Goal: Information Seeking & Learning: Learn about a topic

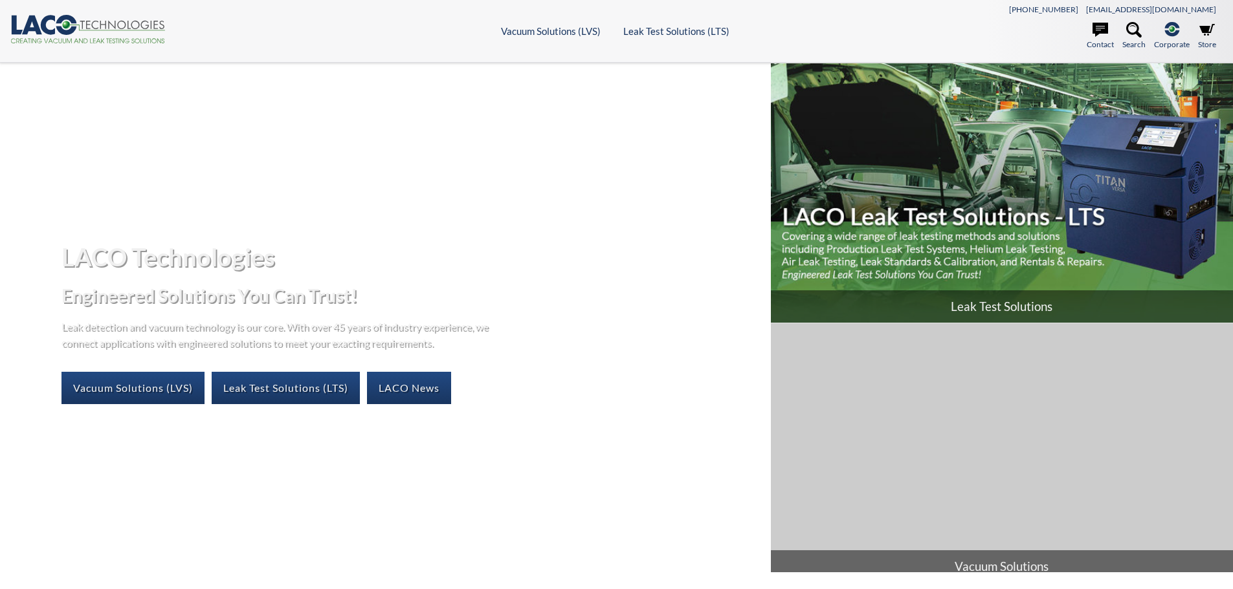
select select "Widget překladu jazyků"
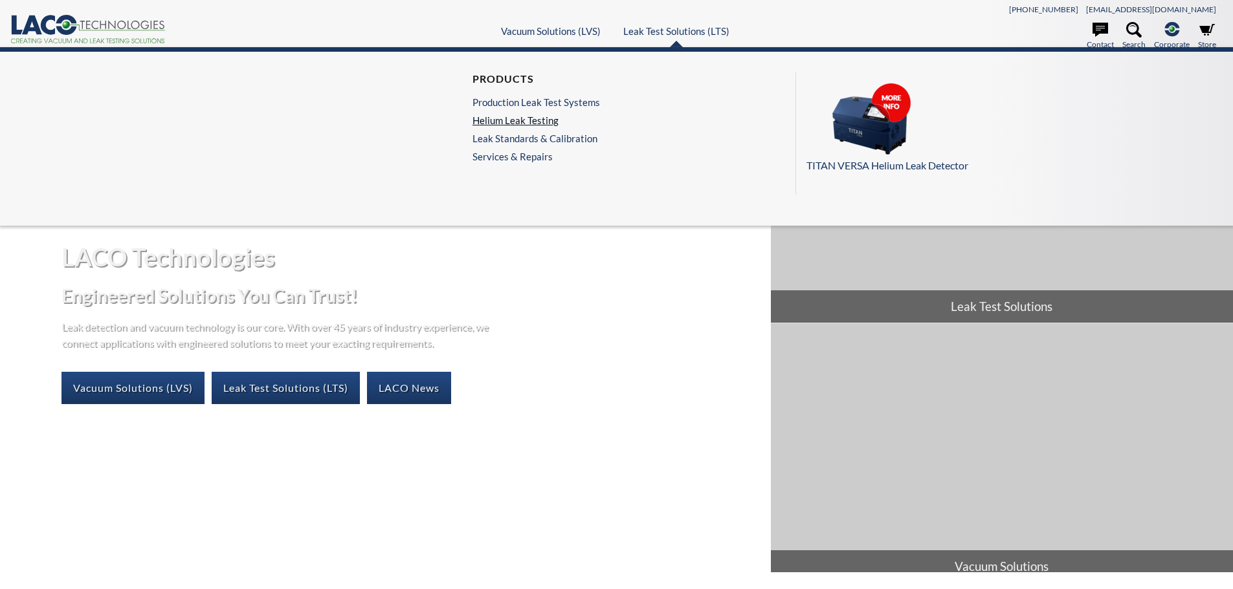
click at [530, 119] on link "Helium Leak Testing" at bounding box center [535, 121] width 127 height 12
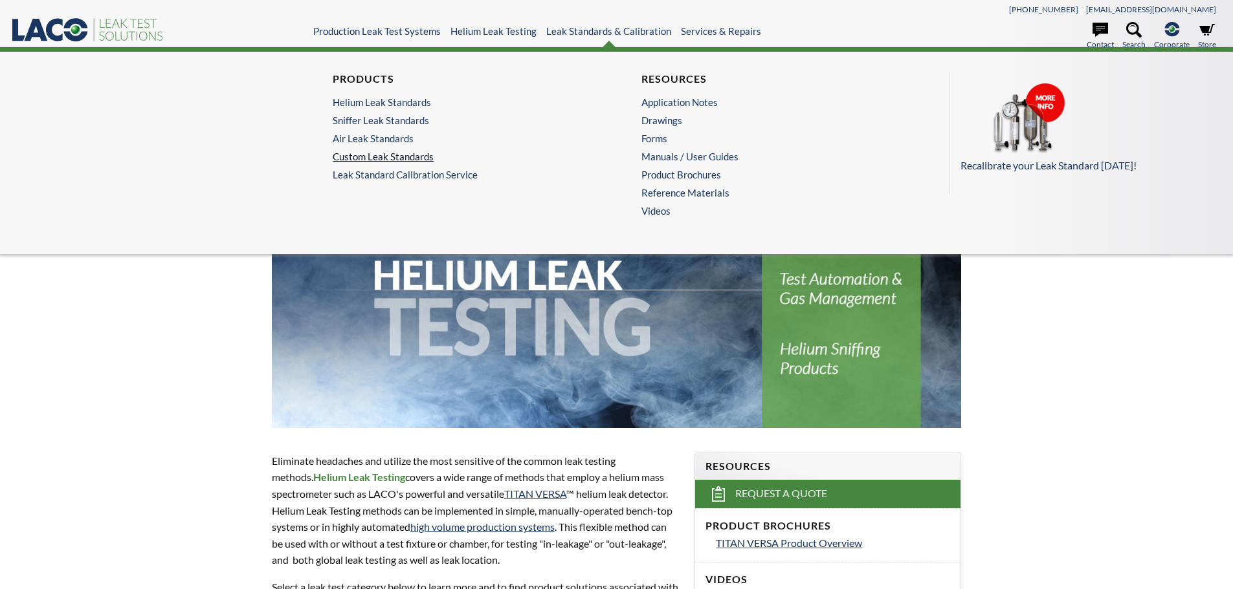
click at [406, 161] on link "Custom Leak Standards" at bounding box center [459, 157] width 252 height 12
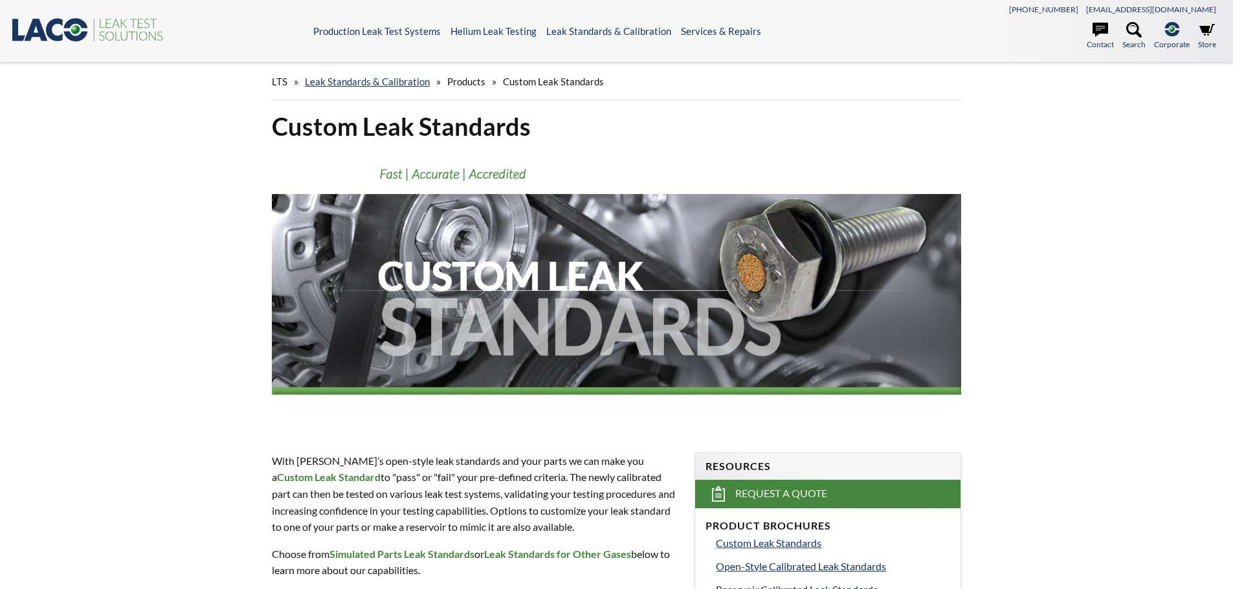
select select "Widget překladu jazyků"
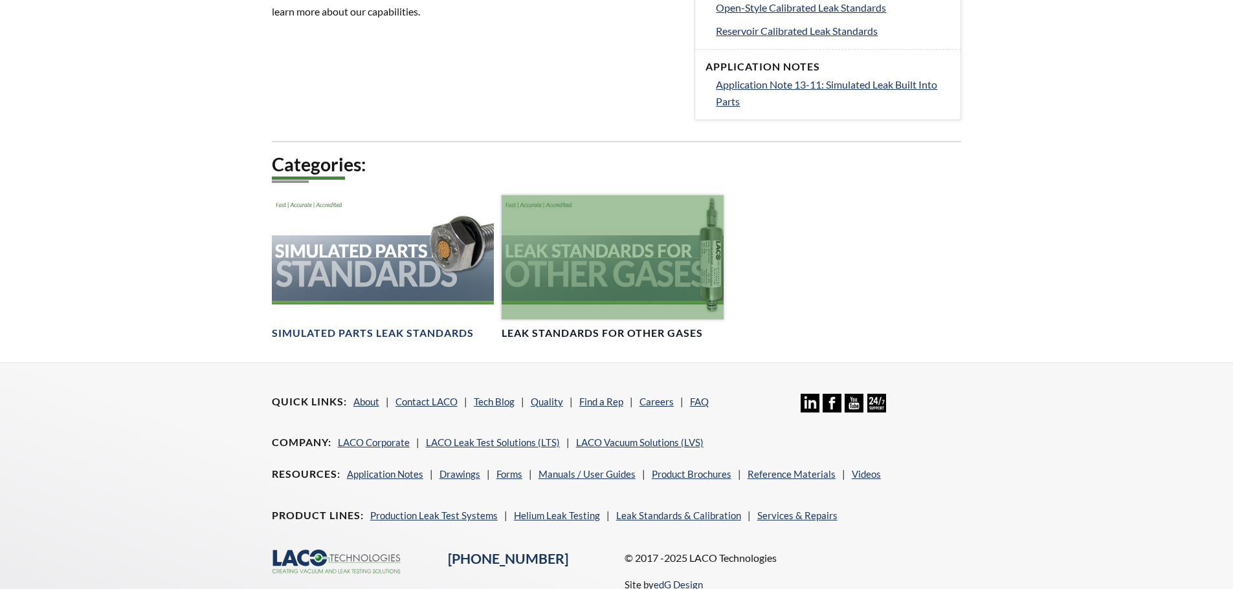
scroll to position [582, 0]
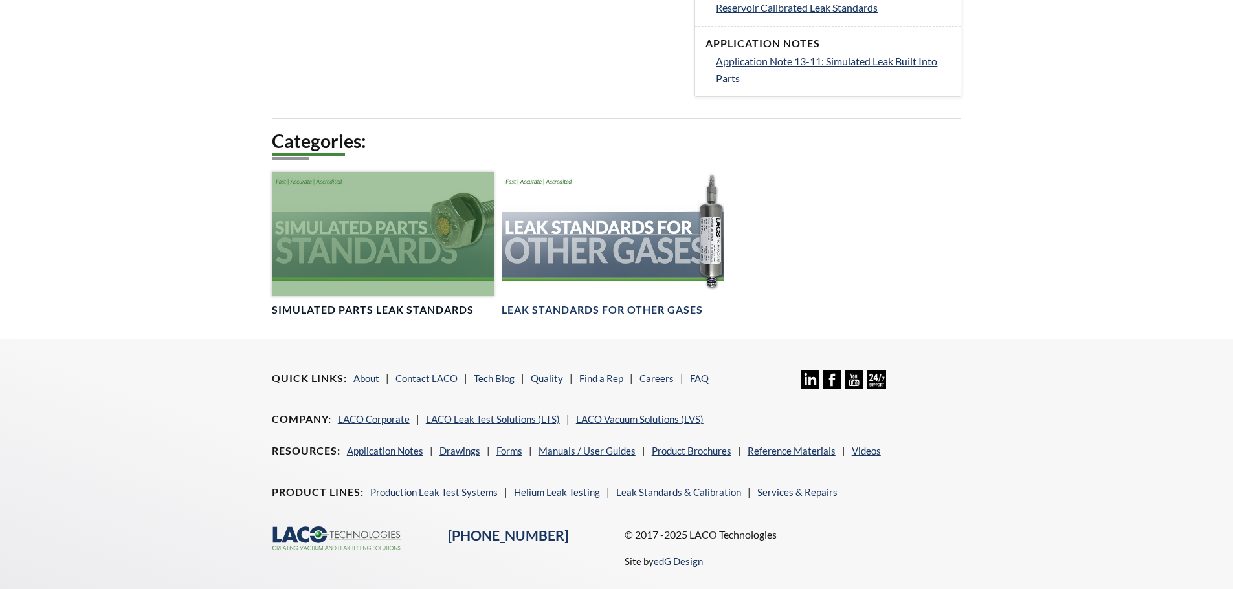
click at [371, 250] on div at bounding box center [383, 234] width 222 height 125
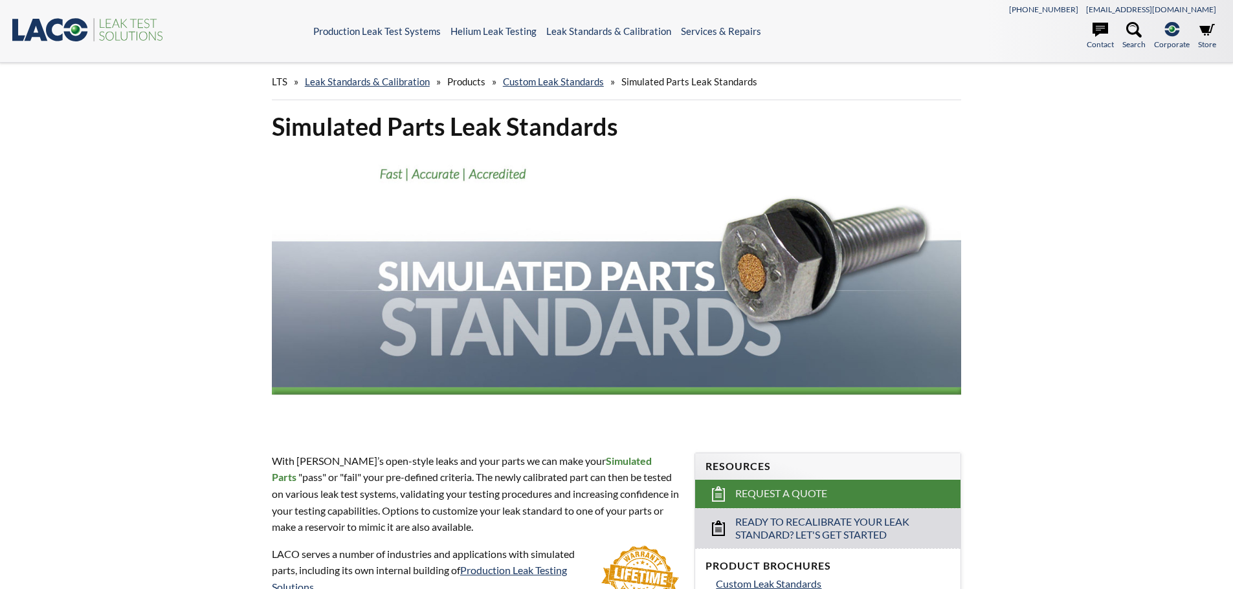
select select "Widget překladu jazyků"
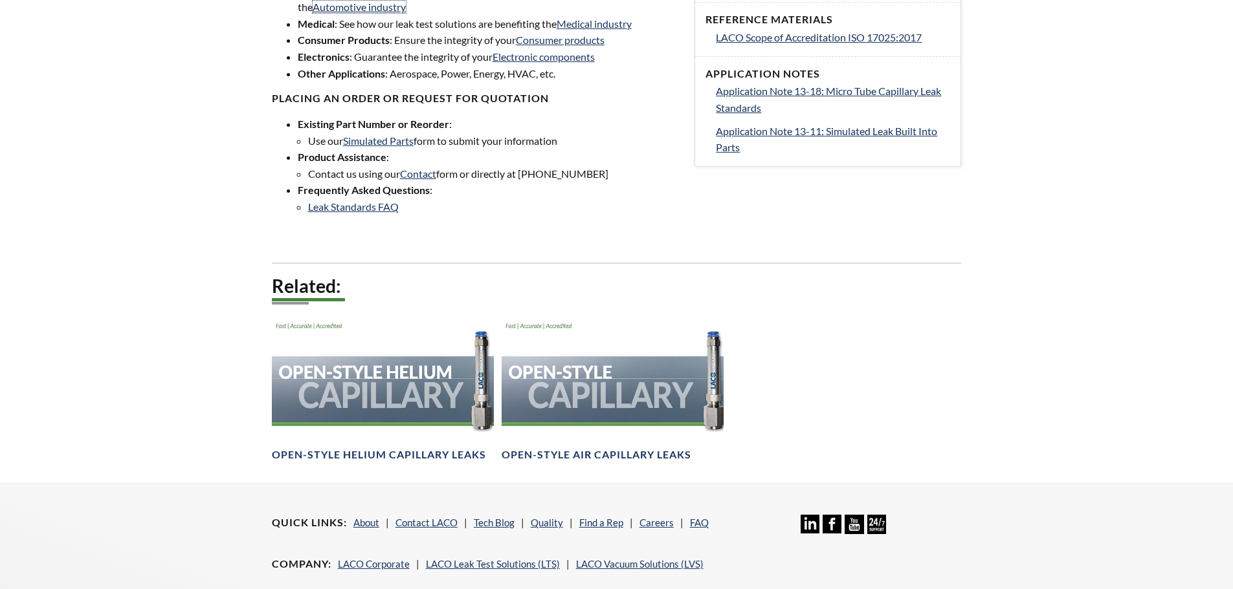
scroll to position [712, 0]
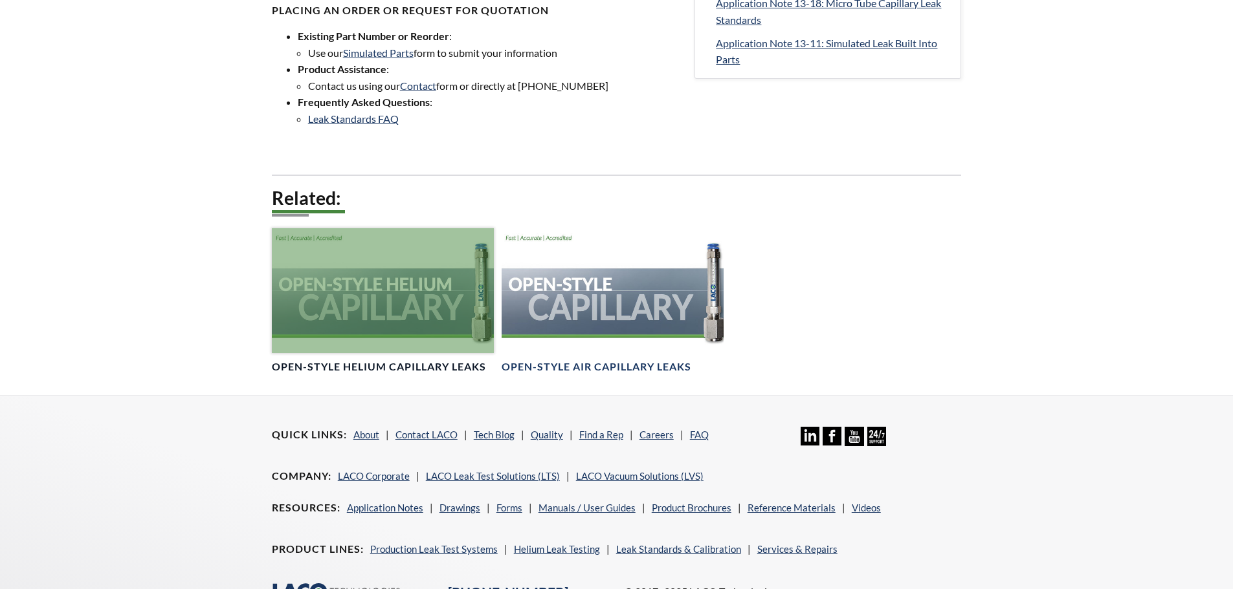
click at [389, 289] on div at bounding box center [383, 290] width 222 height 125
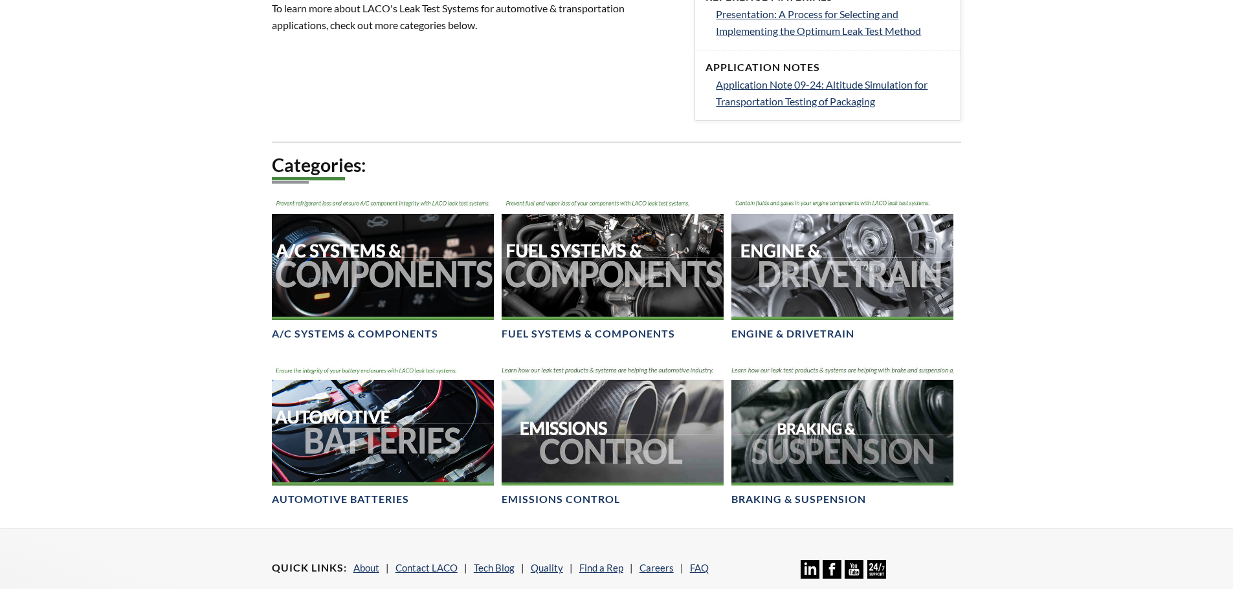
scroll to position [647, 0]
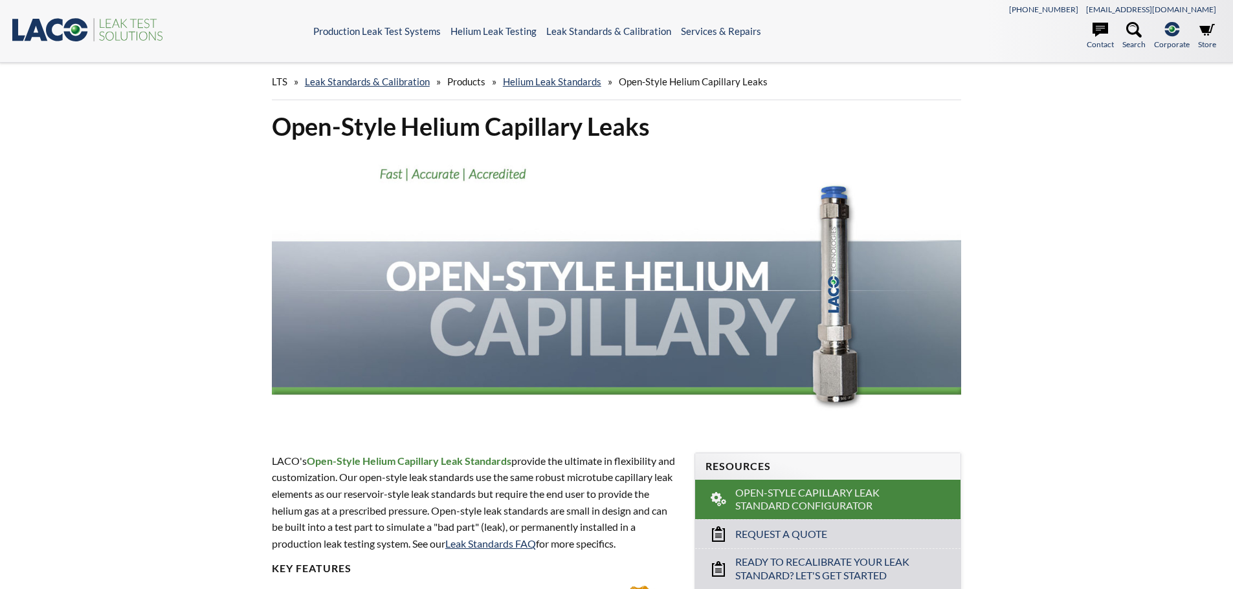
select select "Widget překladu jazyků"
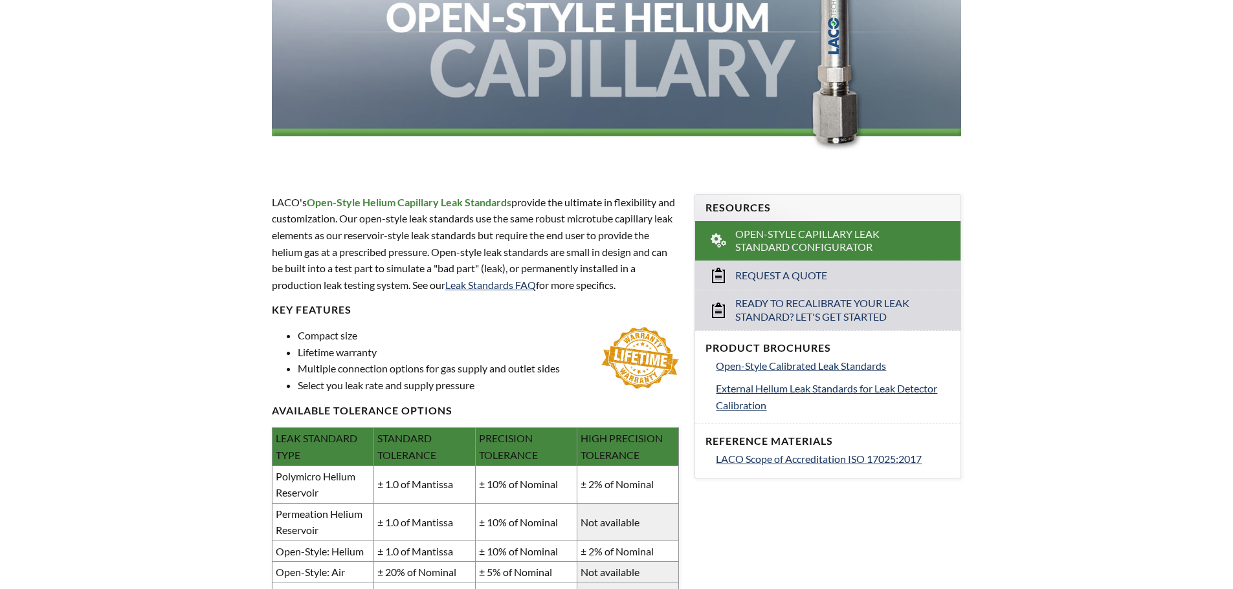
scroll to position [453, 0]
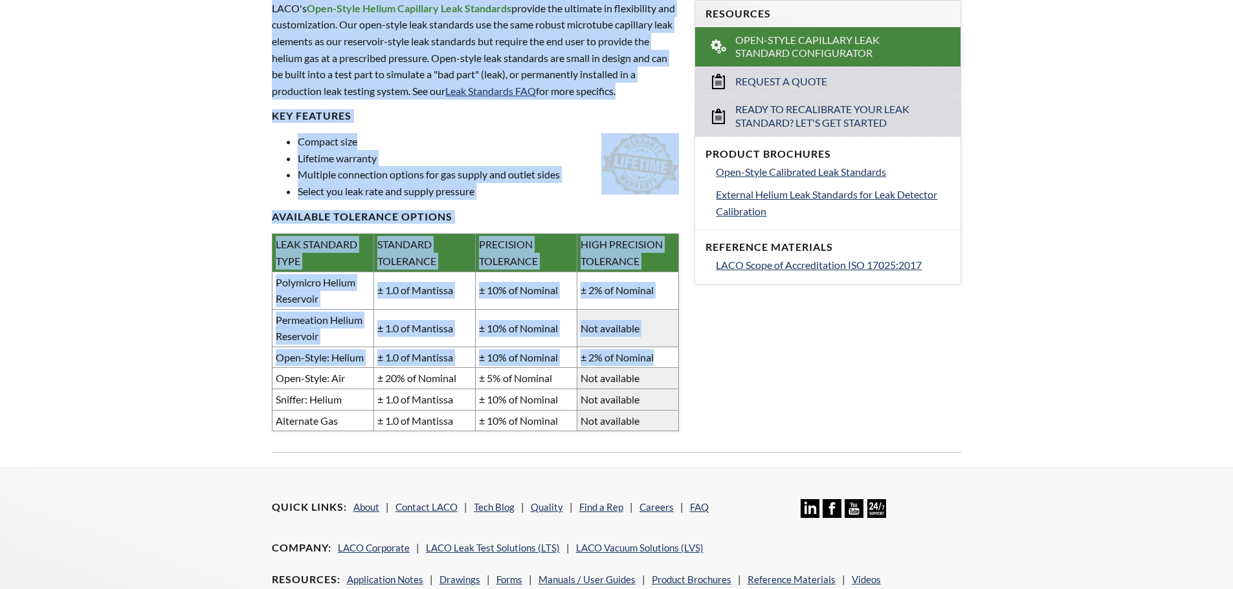
drag, startPoint x: 658, startPoint y: 357, endPoint x: 245, endPoint y: 362, distance: 413.5
click at [245, 362] on div "Open-Style Helium Capillary Leaks LACO's Open-Style Helium Capillary Leak Stand…" at bounding box center [617, 62] width 828 height 809
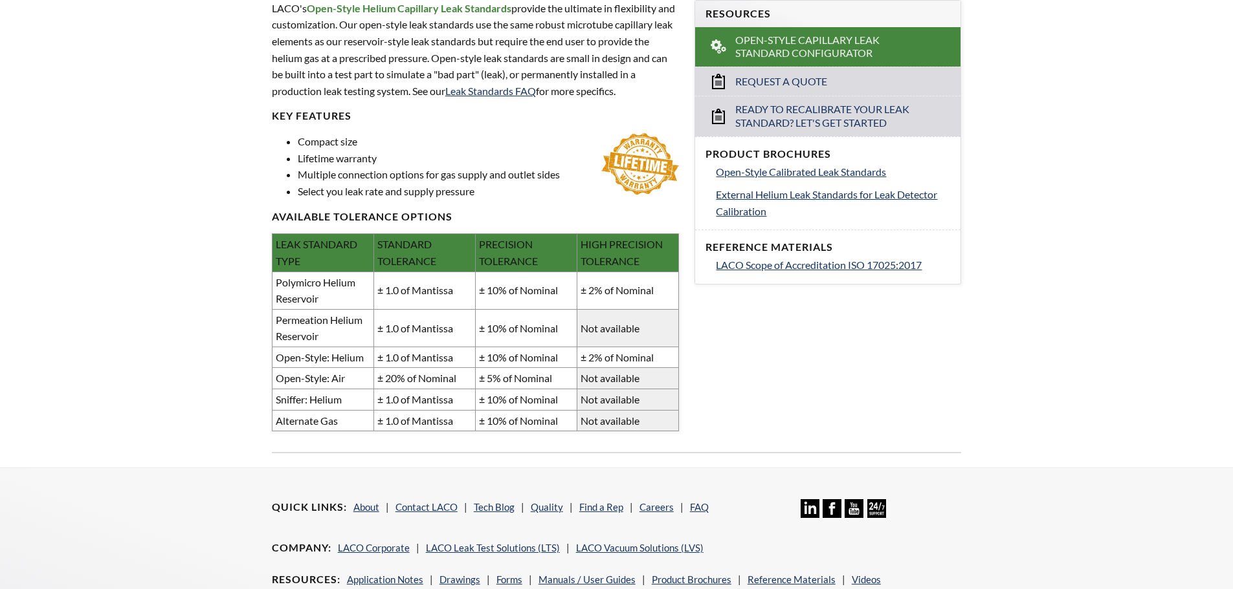
click at [151, 358] on div "LTS » Leak Standards & Calibration » Products » Helium Leak Standards » Open-St…" at bounding box center [616, 39] width 1233 height 858
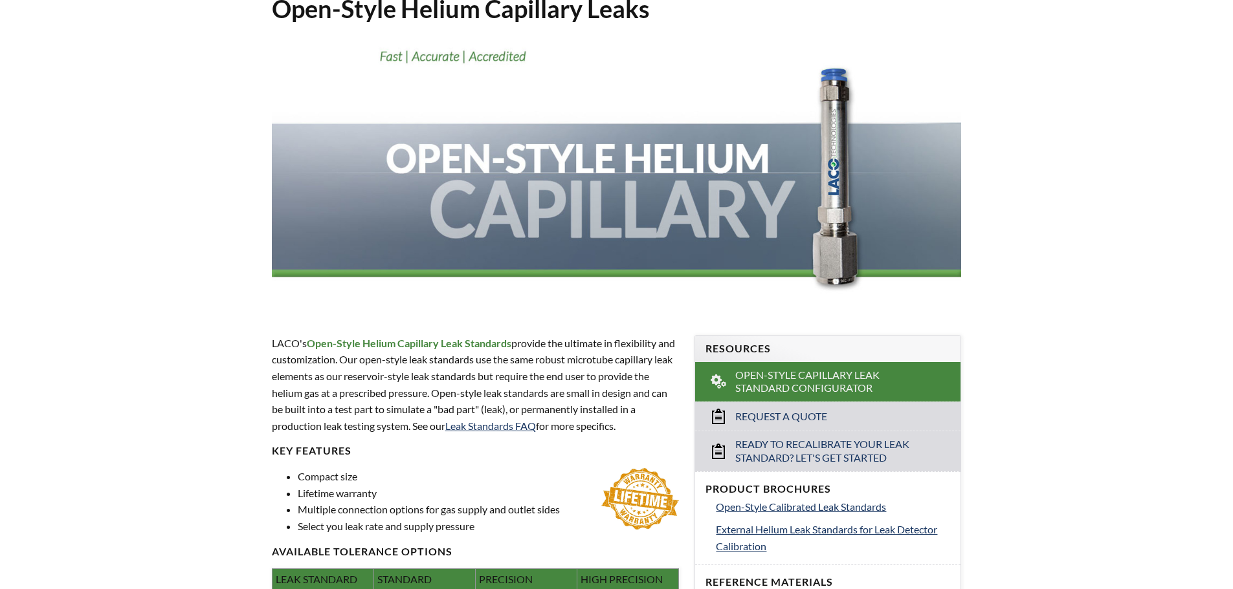
scroll to position [0, 0]
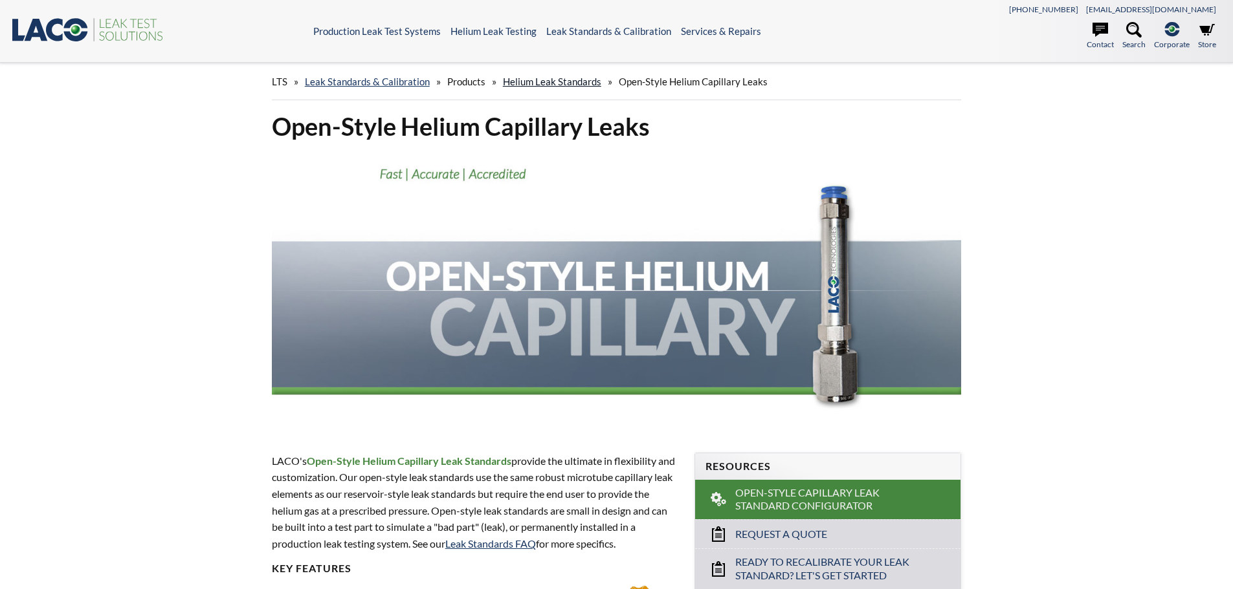
click at [546, 85] on link "Helium Leak Standards" at bounding box center [552, 82] width 98 height 12
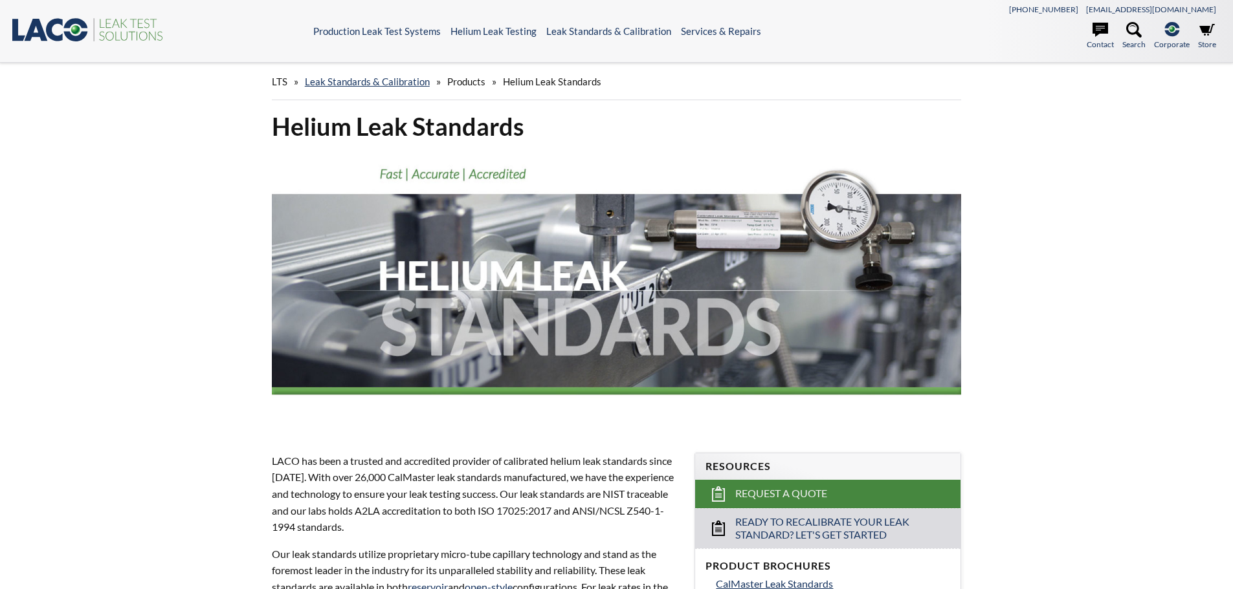
select select "Widget překladu jazyků"
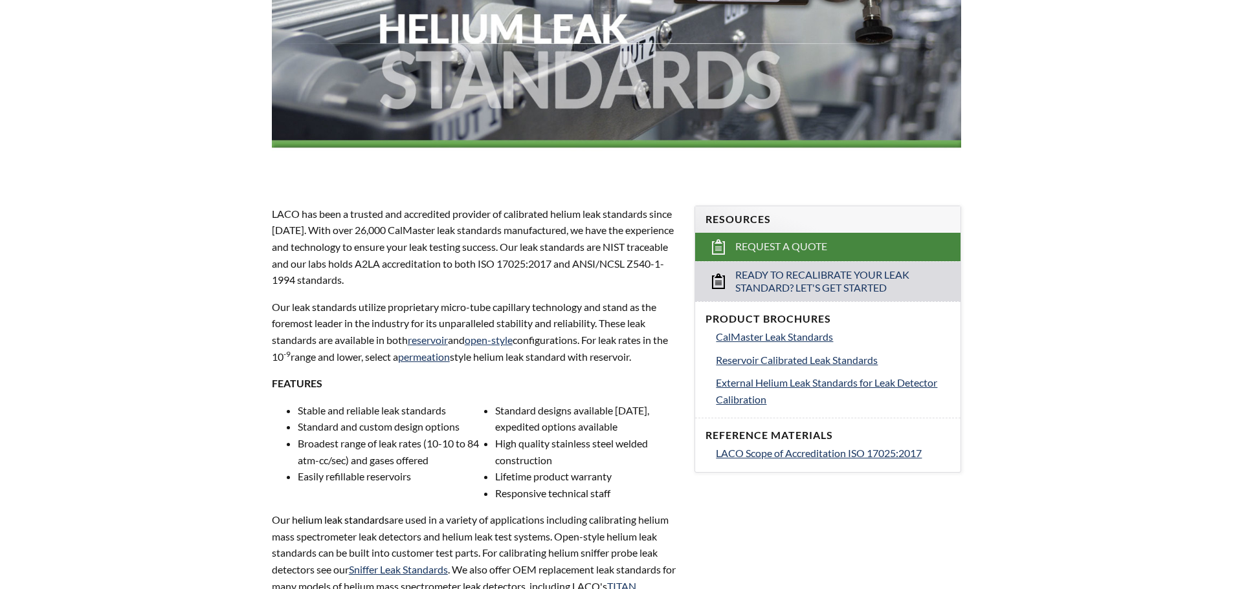
scroll to position [324, 0]
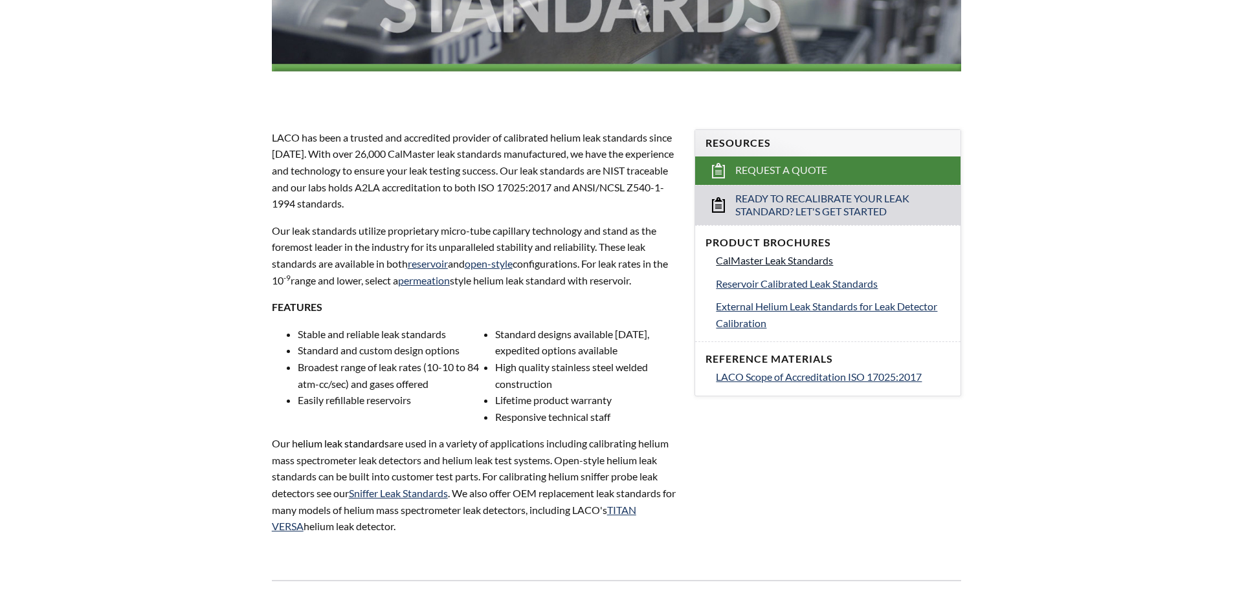
click at [798, 265] on span "CalMaster Leak Standards" at bounding box center [774, 260] width 117 height 12
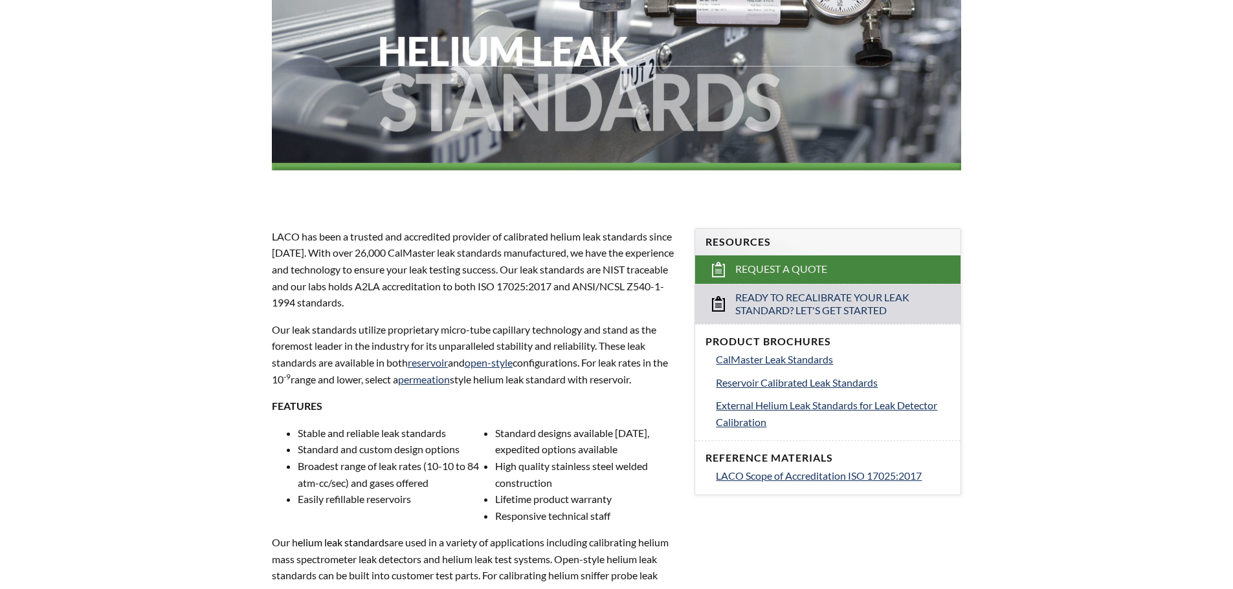
scroll to position [0, 0]
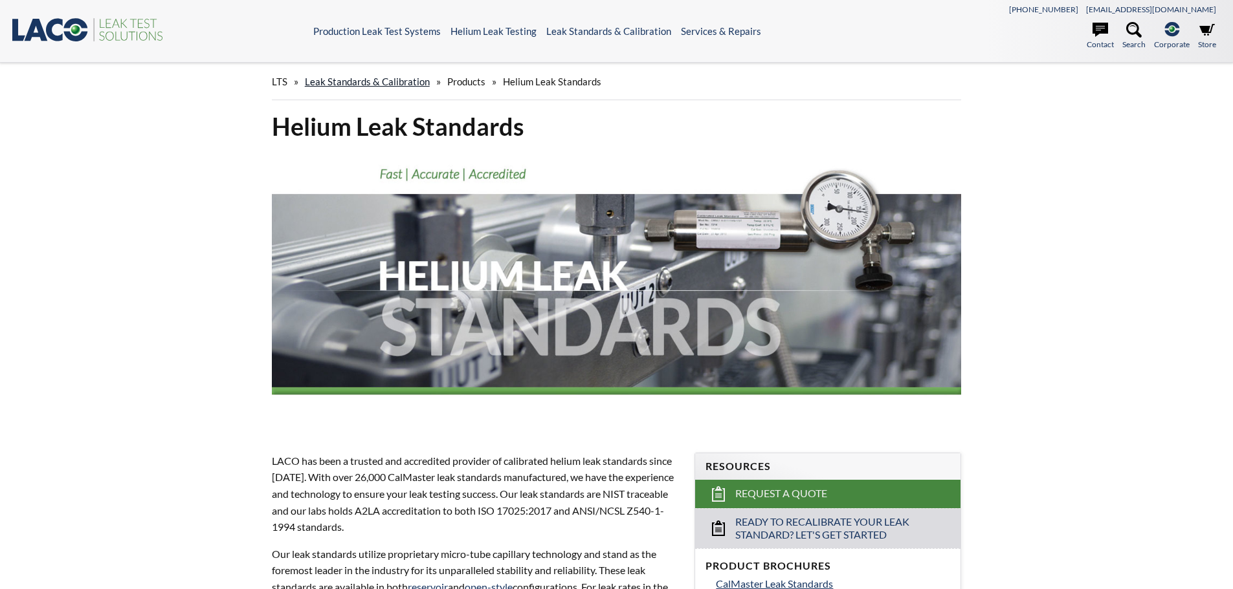
click at [369, 78] on link "Leak Standards & Calibration" at bounding box center [367, 82] width 125 height 12
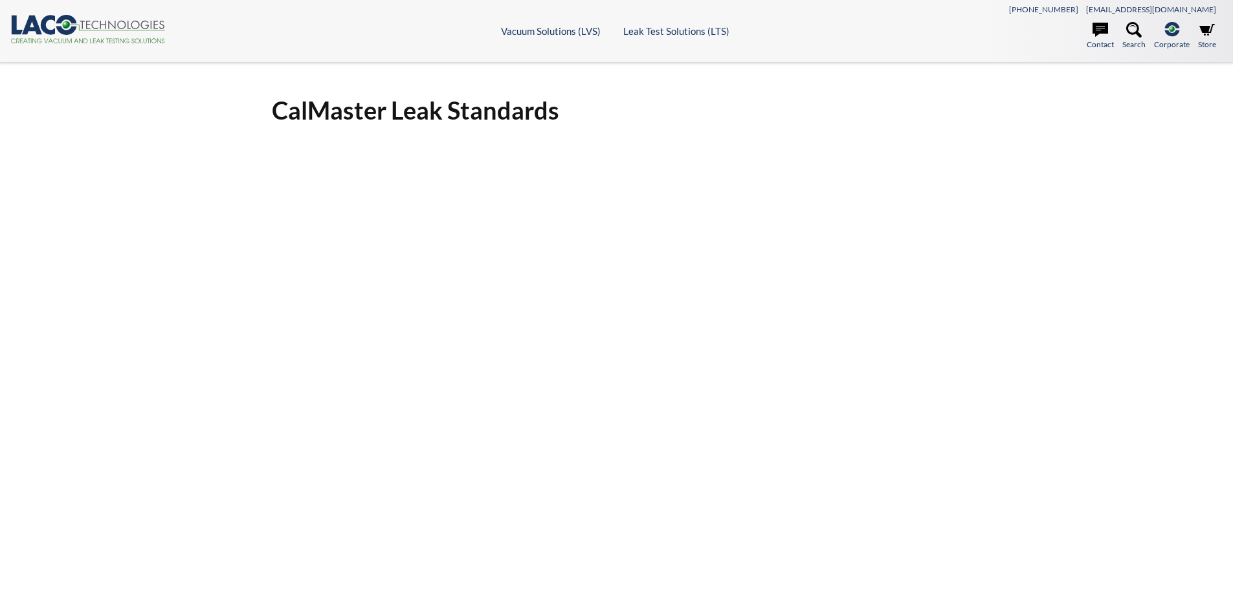
select select "Widget překladu jazyků"
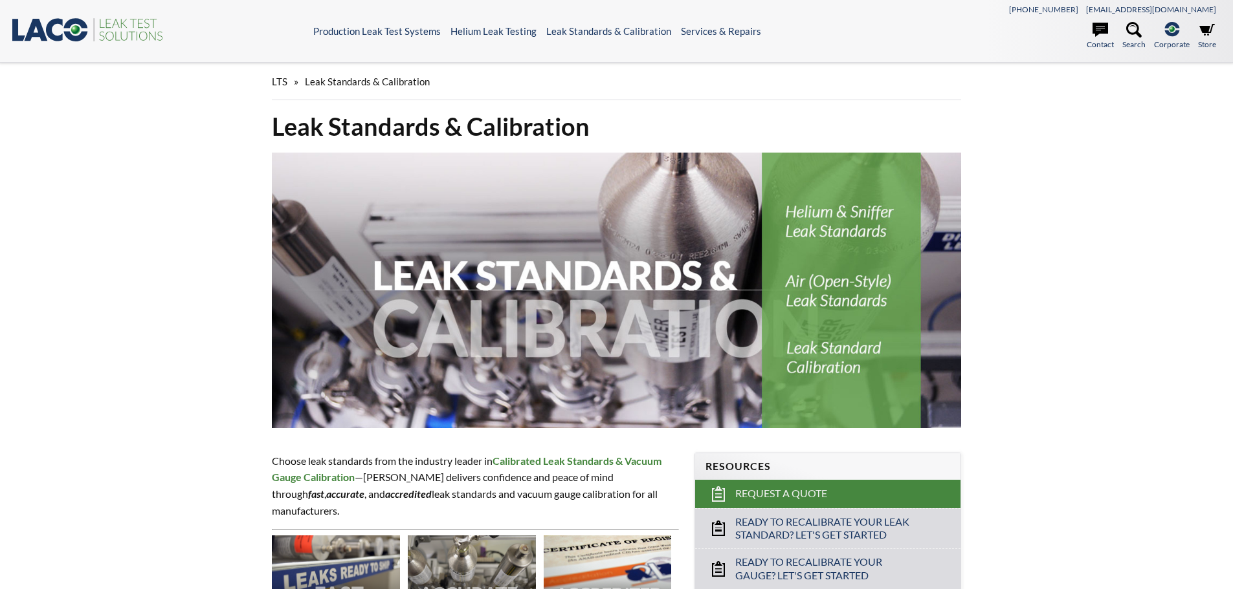
select select "Widget překladu jazyků"
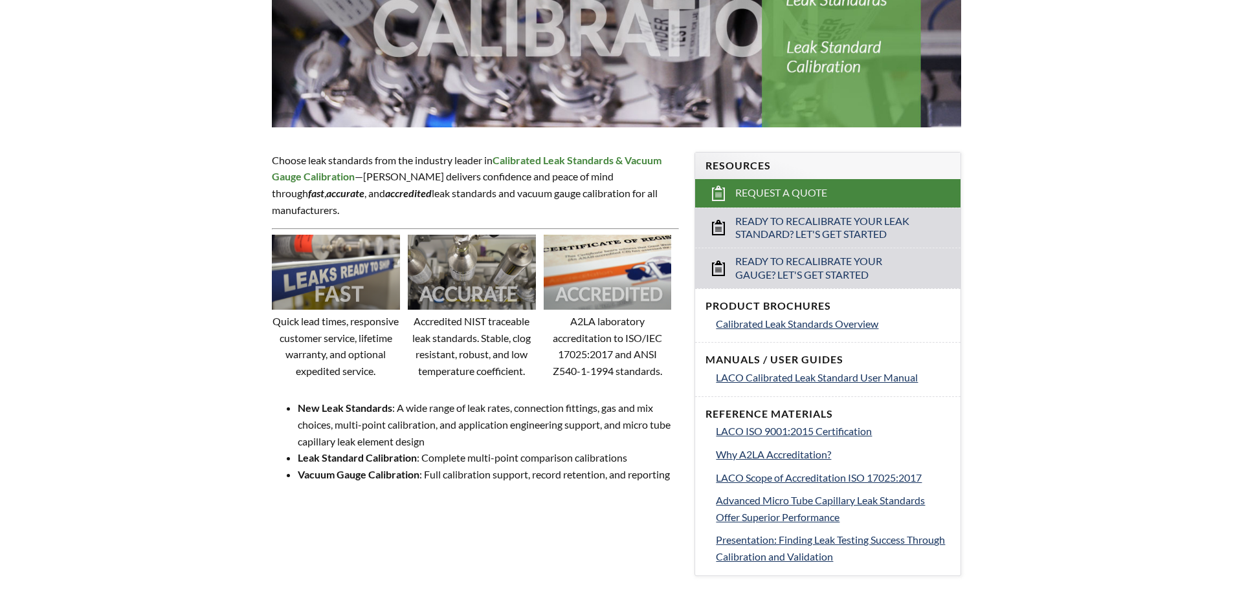
scroll to position [324, 0]
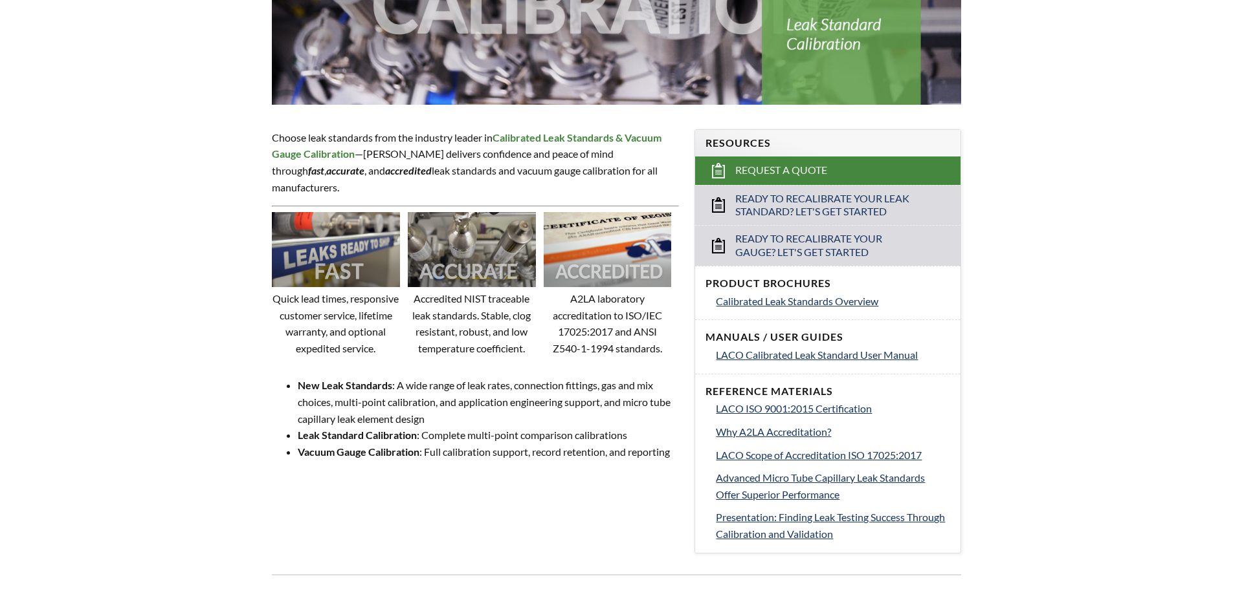
click at [339, 237] on img at bounding box center [336, 249] width 128 height 74
click at [832, 302] on span "Calibrated Leak Standards Overview" at bounding box center [797, 301] width 162 height 12
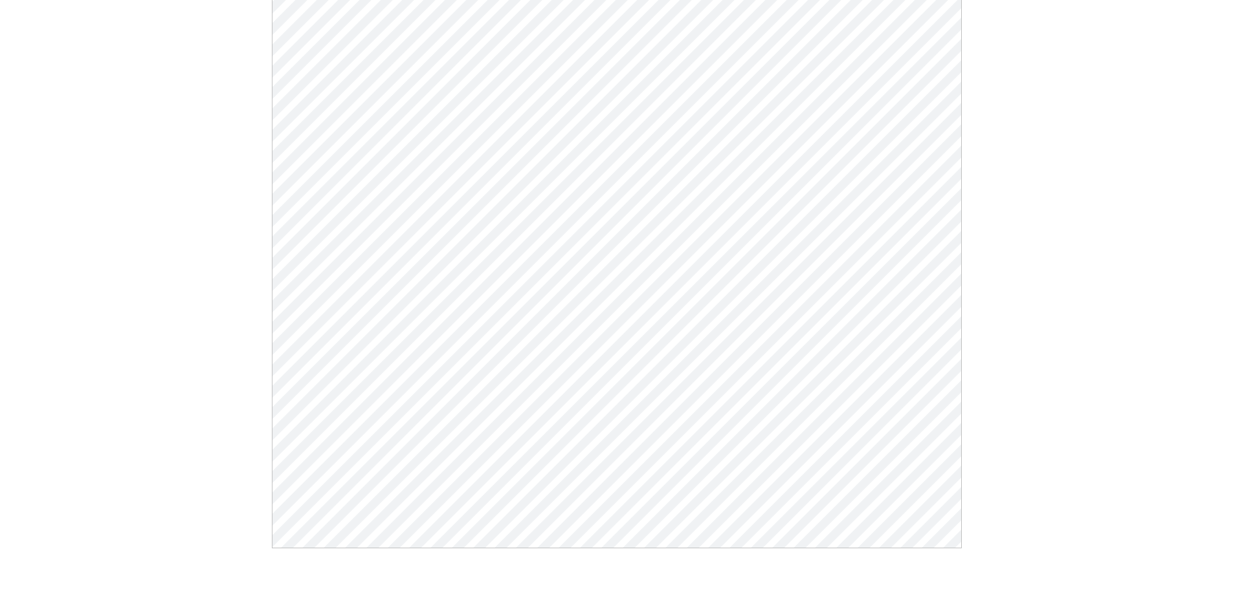
scroll to position [169, 0]
